Goal: Transaction & Acquisition: Purchase product/service

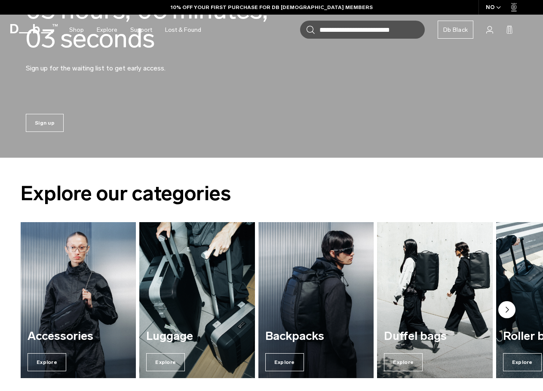
scroll to position [215, 0]
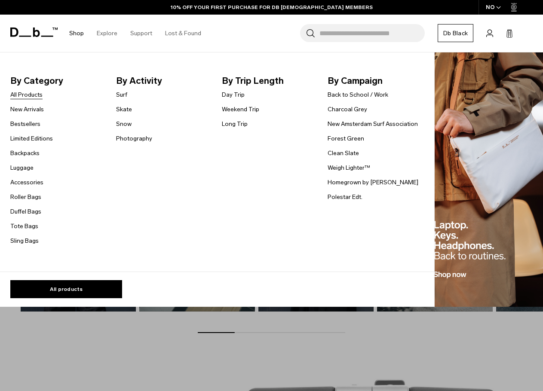
click at [30, 93] on link "All Products" at bounding box center [26, 94] width 32 height 9
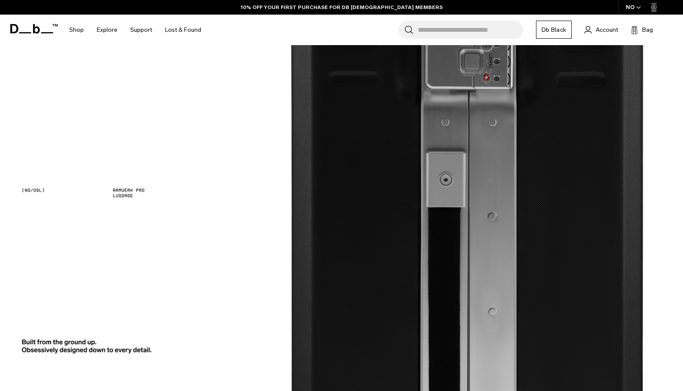
scroll to position [469, 0]
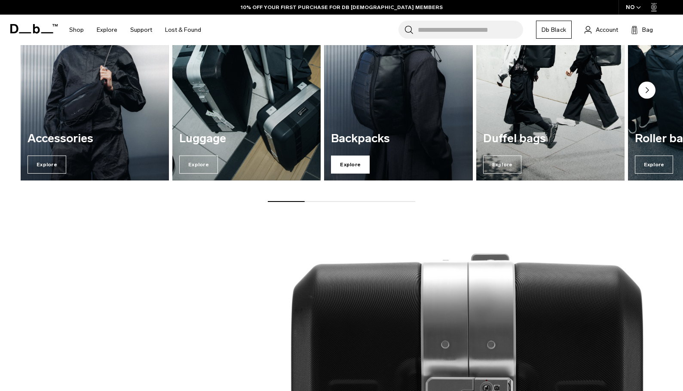
click at [341, 166] on span "Explore" at bounding box center [350, 165] width 39 height 18
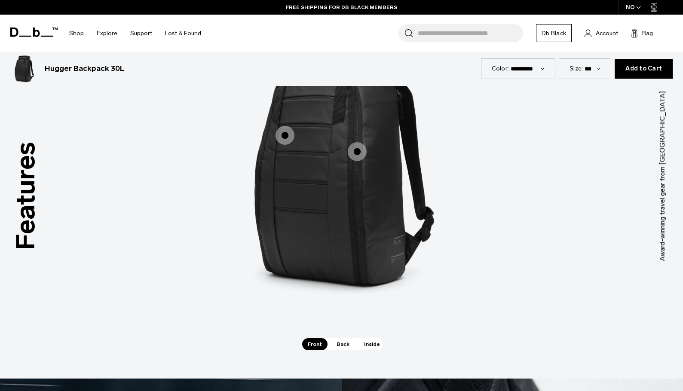
scroll to position [1161, 0]
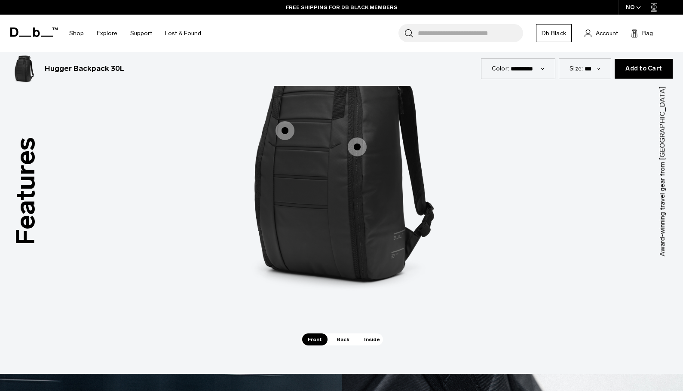
click at [637, 8] on icon "button" at bounding box center [638, 7] width 5 height 3
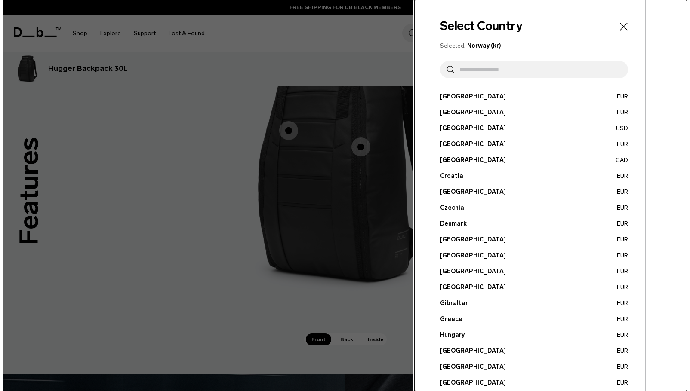
scroll to position [1168, 0]
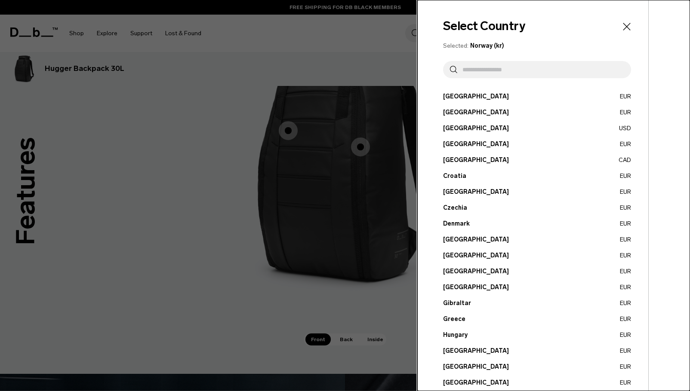
click at [371, 119] on div at bounding box center [345, 195] width 690 height 391
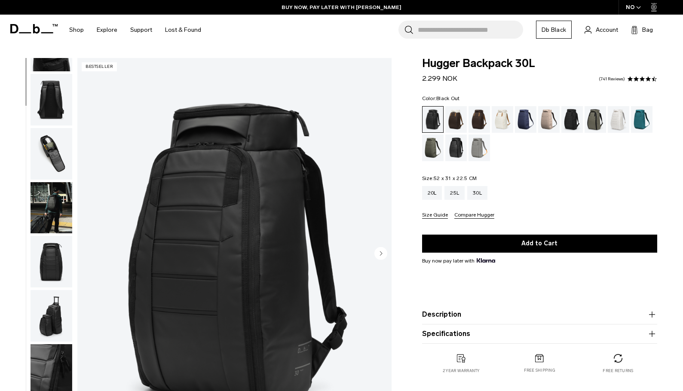
scroll to position [0, 0]
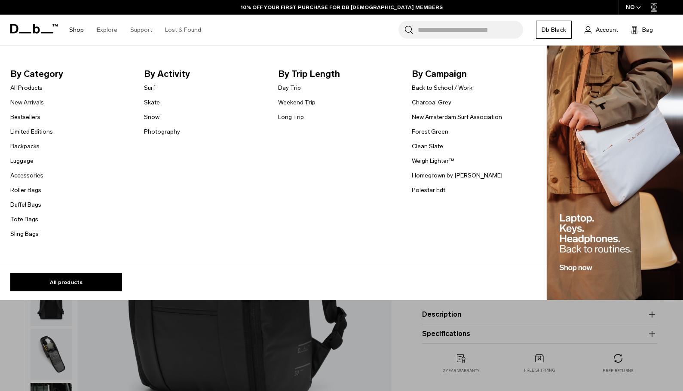
click at [26, 206] on link "Duffel Bags" at bounding box center [25, 204] width 31 height 9
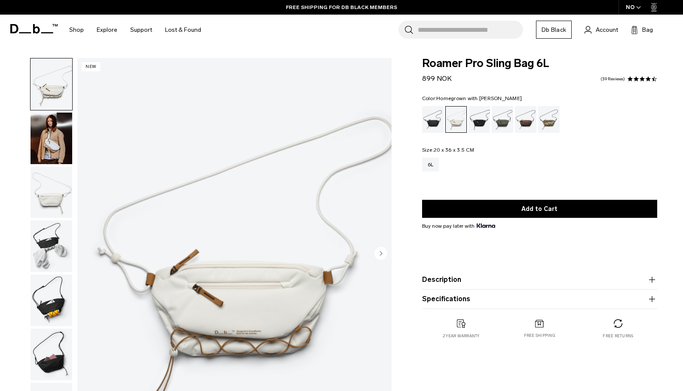
click at [534, 124] on div "Homegrown with Lu" at bounding box center [526, 119] width 22 height 27
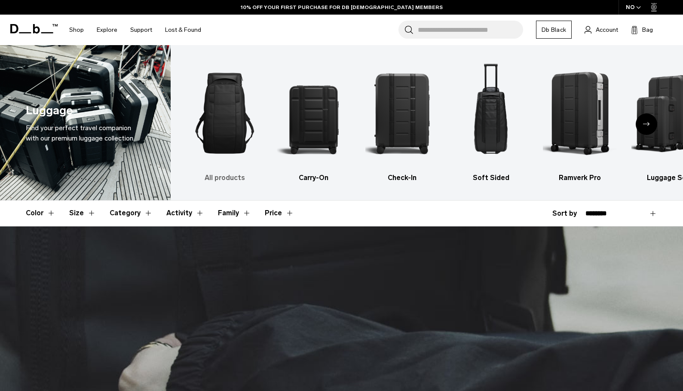
click at [231, 128] on img "1 / 6" at bounding box center [225, 113] width 74 height 110
click at [230, 120] on img "1 / 6" at bounding box center [225, 113] width 74 height 110
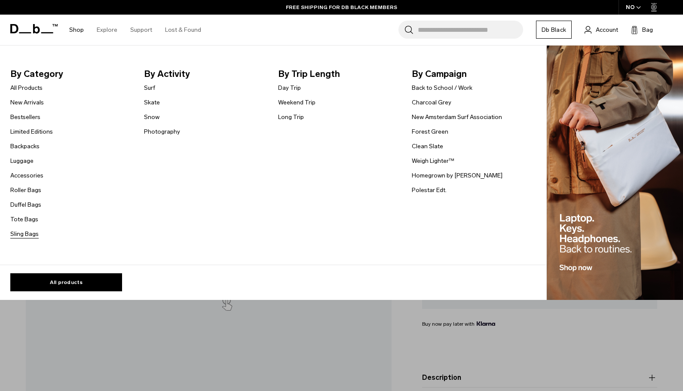
click at [27, 235] on link "Sling Bags" at bounding box center [24, 234] width 28 height 9
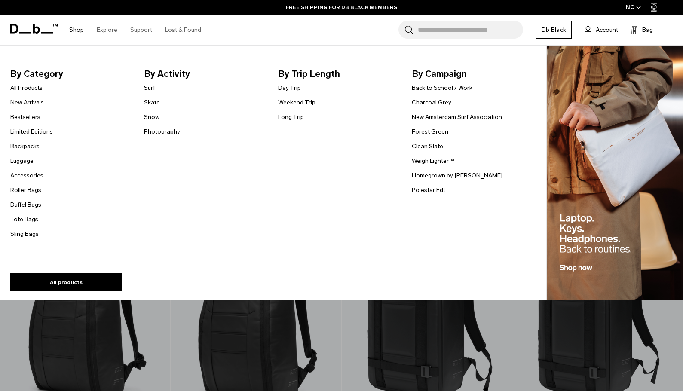
click at [24, 205] on link "Duffel Bags" at bounding box center [25, 204] width 31 height 9
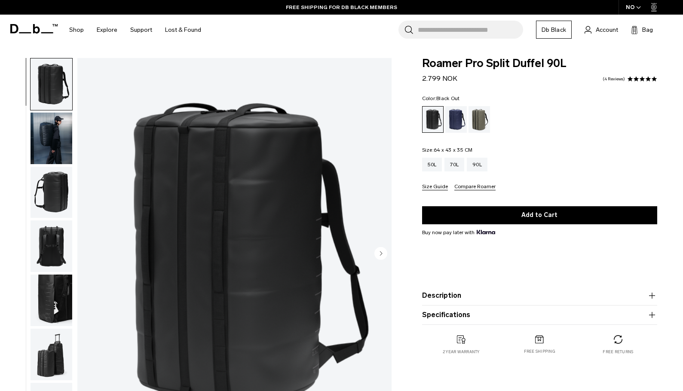
click at [675, 233] on div "Roamer Pro Split Duffel 90L 2.799 NOK 4.8 star rating 4 Reviews Color: Black Ou…" at bounding box center [539, 215] width 287 height 314
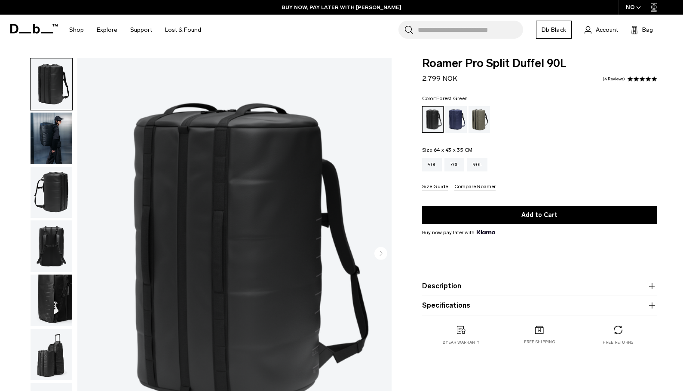
click at [477, 127] on div "Forest Green" at bounding box center [480, 119] width 22 height 27
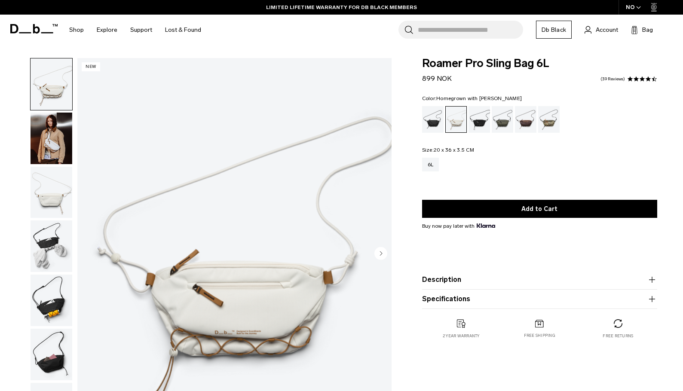
click at [528, 118] on div "Homegrown with Lu" at bounding box center [526, 119] width 22 height 27
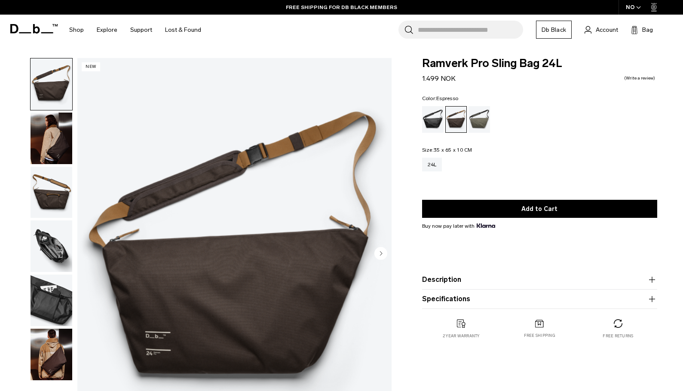
click at [56, 358] on img "button" at bounding box center [52, 355] width 42 height 52
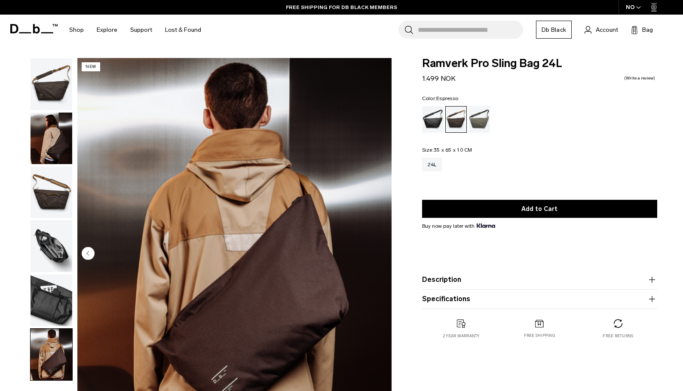
click at [59, 307] on img "button" at bounding box center [52, 301] width 42 height 52
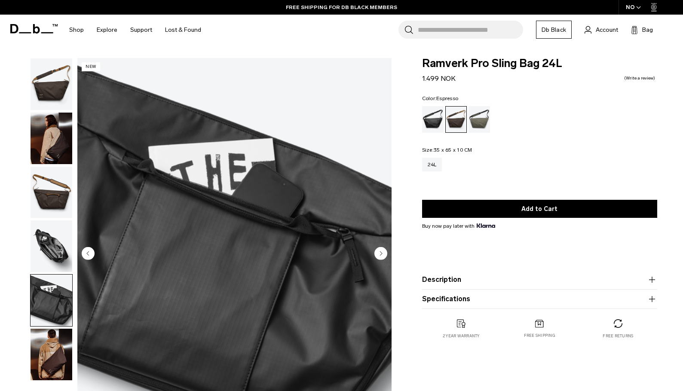
click at [46, 247] on img "button" at bounding box center [52, 247] width 42 height 52
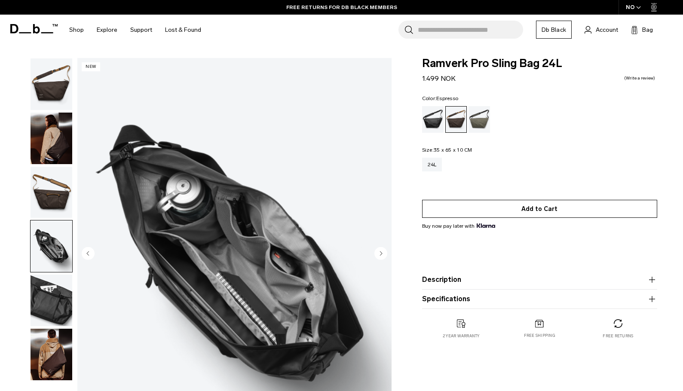
click at [552, 209] on button "Add to Cart" at bounding box center [539, 209] width 235 height 18
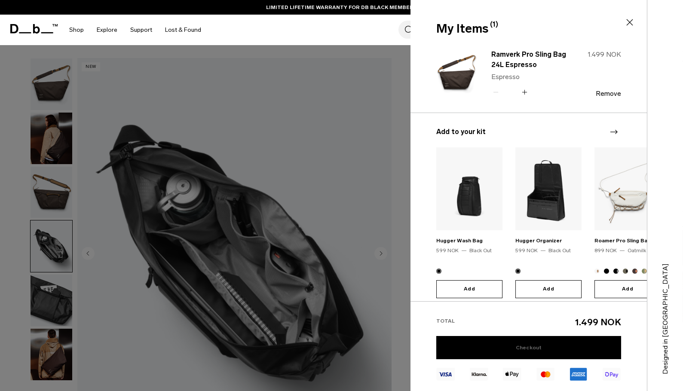
click at [543, 347] on link "Checkout" at bounding box center [528, 347] width 185 height 23
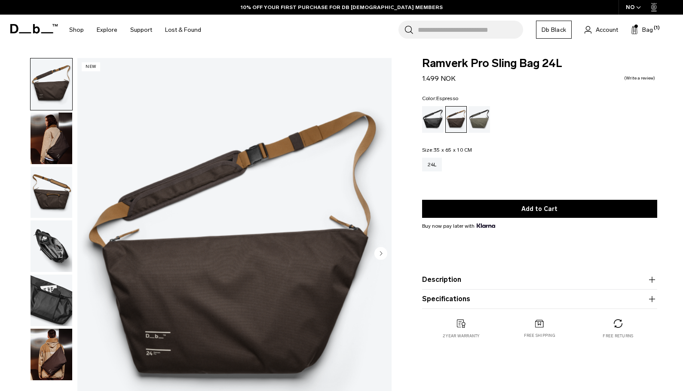
click at [52, 148] on img "button" at bounding box center [52, 139] width 42 height 52
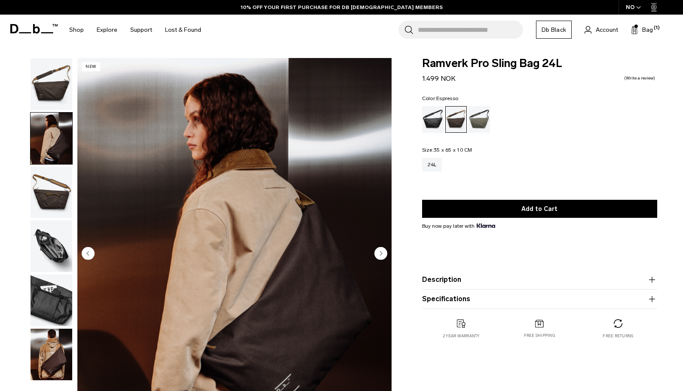
click at [56, 198] on img "button" at bounding box center [52, 193] width 42 height 52
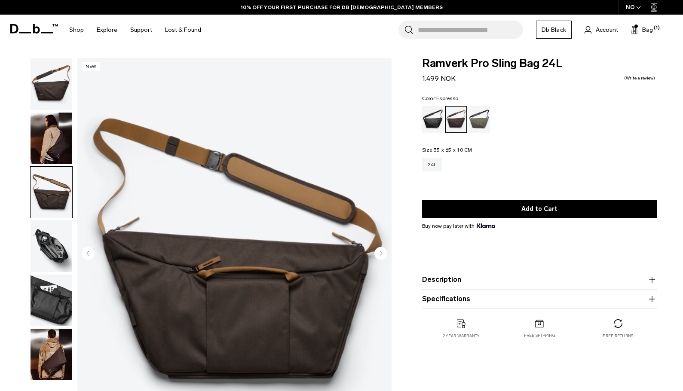
click at [61, 243] on img "button" at bounding box center [52, 247] width 42 height 52
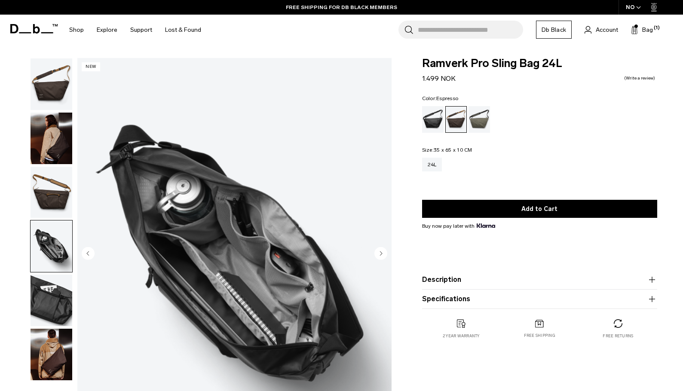
click at [54, 196] on img "button" at bounding box center [52, 193] width 42 height 52
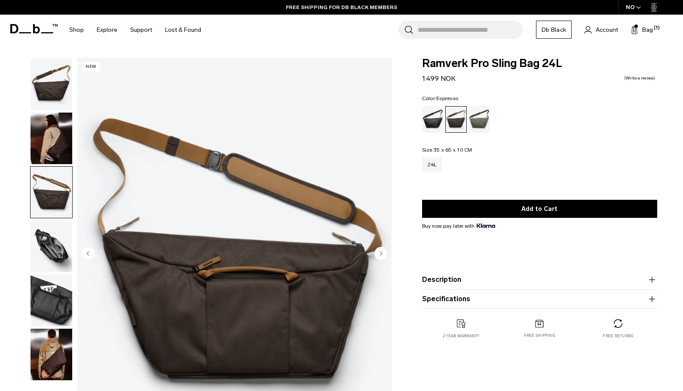
click at [61, 131] on img "button" at bounding box center [52, 139] width 42 height 52
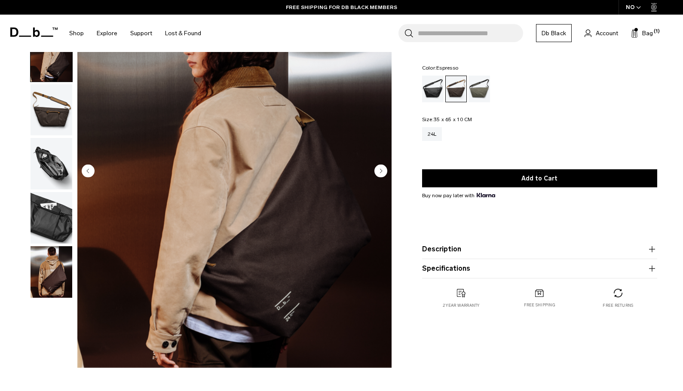
scroll to position [86, 0]
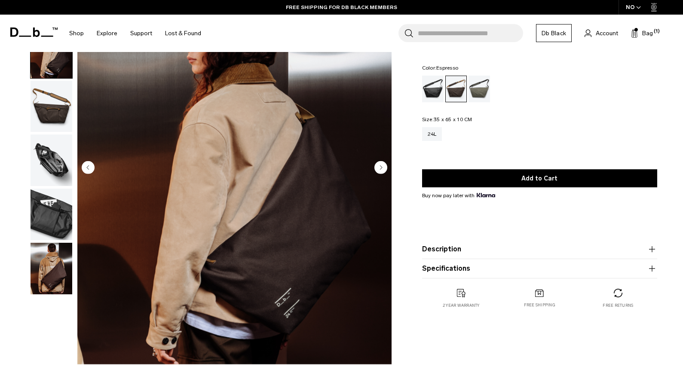
click at [64, 160] on img "button" at bounding box center [52, 161] width 42 height 52
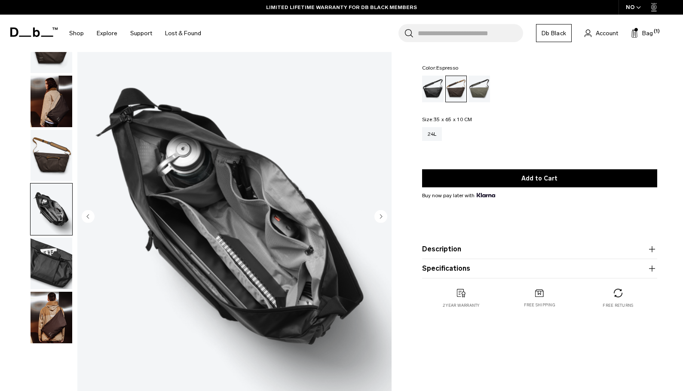
scroll to position [0, 0]
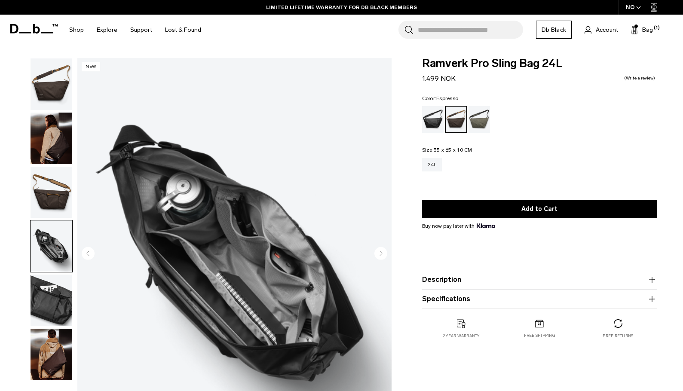
click at [51, 132] on img "button" at bounding box center [52, 139] width 42 height 52
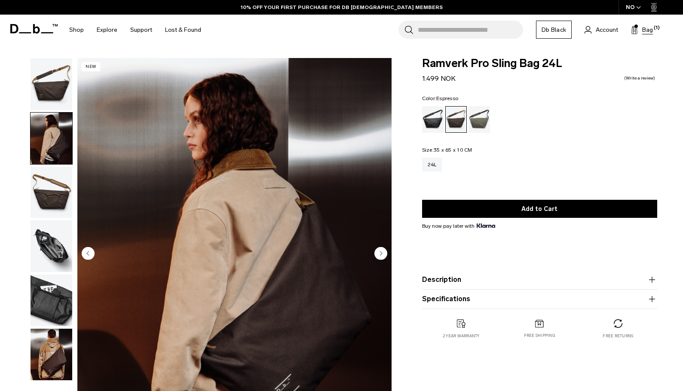
click at [647, 30] on span "Bag" at bounding box center [647, 29] width 11 height 9
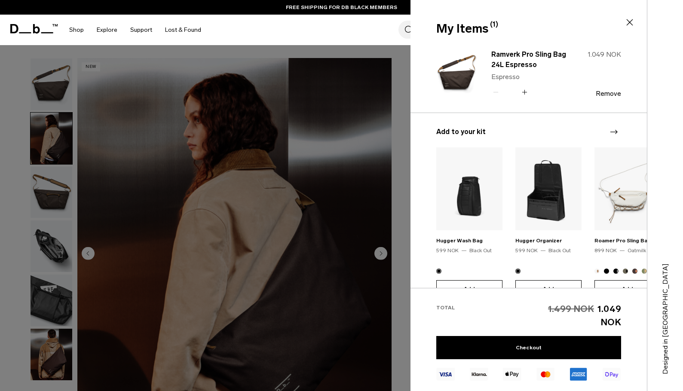
click at [627, 25] on icon at bounding box center [630, 22] width 10 height 10
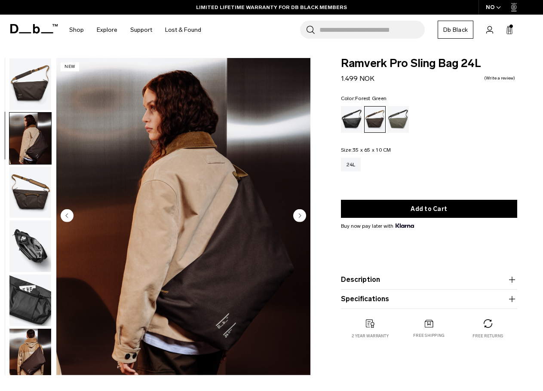
click at [397, 118] on div "Forest Green" at bounding box center [398, 119] width 22 height 27
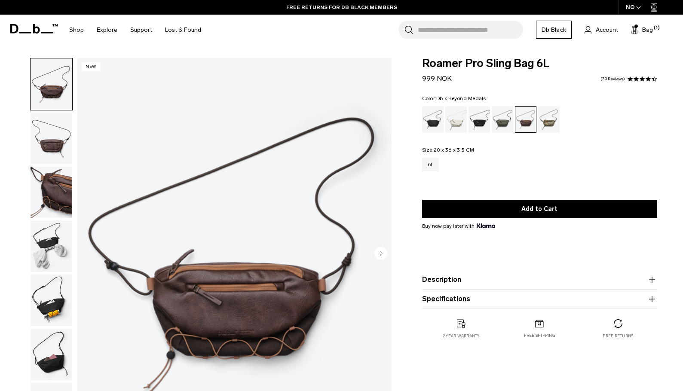
click at [543, 125] on div "Db x Beyond Medals" at bounding box center [549, 119] width 22 height 27
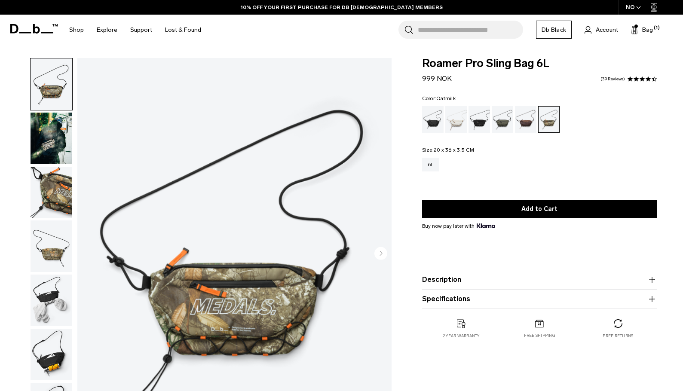
click at [454, 121] on div "Oatmilk" at bounding box center [456, 119] width 22 height 27
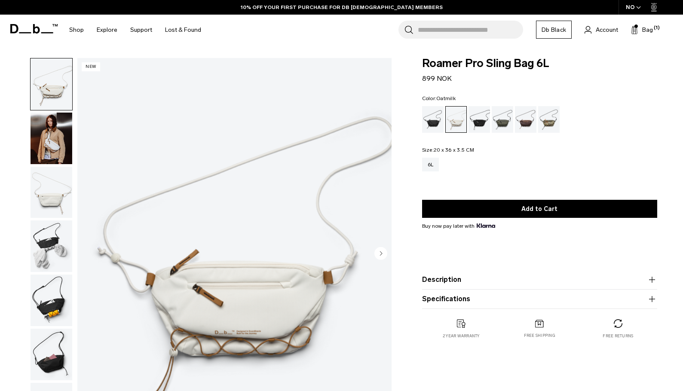
click at [59, 148] on img "button" at bounding box center [52, 139] width 42 height 52
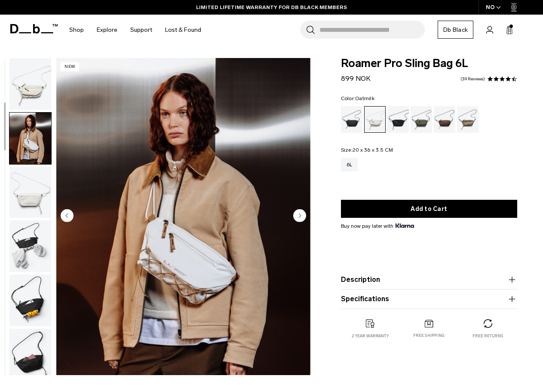
click at [443, 156] on fieldset "Size: 20 x 36 x 3.5 CM Out of stock 6L" at bounding box center [429, 165] width 176 height 37
click at [444, 159] on div "6L" at bounding box center [429, 165] width 176 height 14
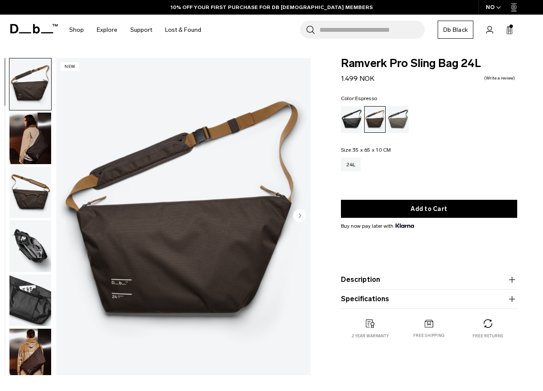
click at [443, 147] on div "Color: Espresso Out of stock Size: 35 x 65 x 10 CM Out of stock 24L" at bounding box center [429, 140] width 176 height 88
click at [442, 172] on div "24L" at bounding box center [429, 165] width 176 height 14
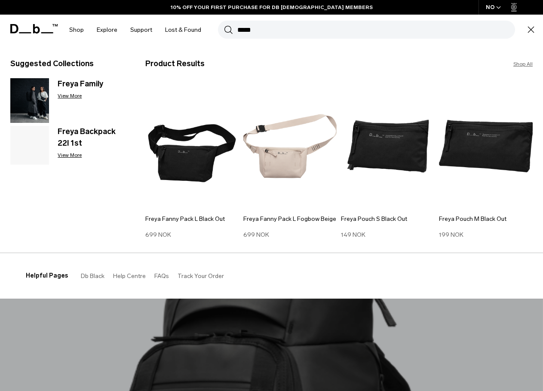
type input "*****"
click at [365, 45] on section "BUY NOW, PAY LATER WITH [PERSON_NAME] 10% OFF YOUR FIRST PURCHASE FOR DB [DEMOG…" at bounding box center [271, 22] width 543 height 45
